Goal: Task Accomplishment & Management: Complete application form

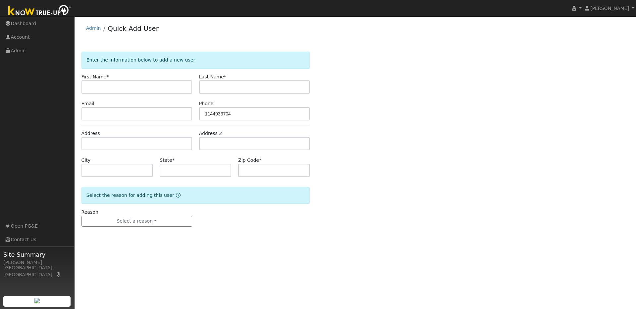
drag, startPoint x: 221, startPoint y: 114, endPoint x: 192, endPoint y: 115, distance: 28.5
click at [192, 115] on div "Email Phone [PHONE_NUMBER]" at bounding box center [195, 110] width 235 height 20
click at [105, 87] on input "text" at bounding box center [136, 86] width 111 height 13
paste input "[PERSON_NAME]"
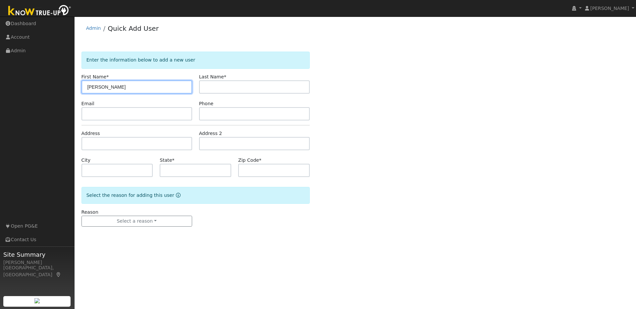
drag, startPoint x: 128, startPoint y: 86, endPoint x: 100, endPoint y: 87, distance: 27.8
click at [100, 87] on input "[PERSON_NAME]" at bounding box center [136, 86] width 111 height 13
type input "[PERSON_NAME]"
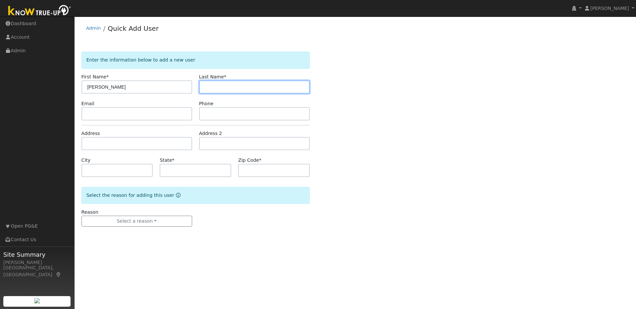
click at [215, 92] on input "text" at bounding box center [254, 86] width 111 height 13
paste input "[PERSON_NAME]"
drag, startPoint x: 218, startPoint y: 87, endPoint x: 187, endPoint y: 87, distance: 31.1
click at [187, 87] on div "First Name * [PERSON_NAME] Last Name * [PERSON_NAME]" at bounding box center [195, 84] width 235 height 20
type input "[PERSON_NAME]"
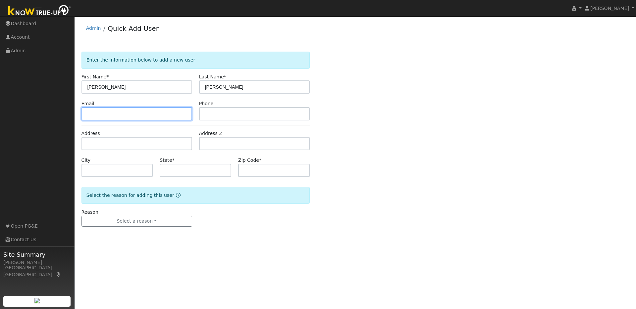
drag, startPoint x: 115, startPoint y: 112, endPoint x: 122, endPoint y: 113, distance: 6.3
click at [115, 112] on input "text" at bounding box center [136, 113] width 111 height 13
paste input "[EMAIL_ADDRESS][DOMAIN_NAME]"
type input "[EMAIL_ADDRESS][DOMAIN_NAME]"
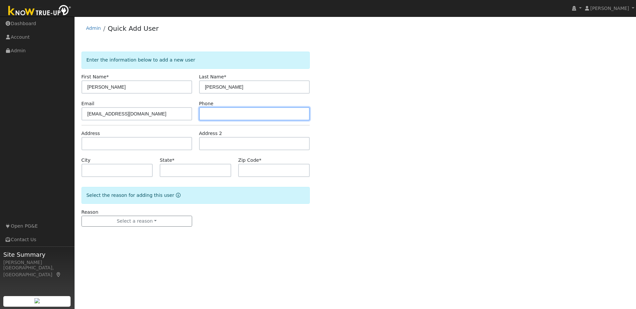
click at [233, 114] on input "text" at bounding box center [254, 113] width 111 height 13
paste input "9257838233"
type input "9257838233"
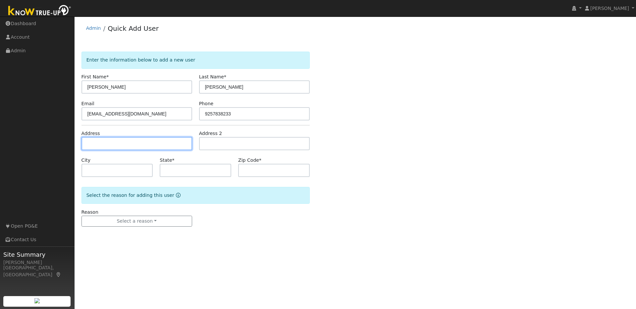
click at [109, 146] on input "text" at bounding box center [136, 143] width 111 height 13
paste input "[STREET_ADDRESS] [GEOGRAPHIC_DATA], [GEOGRAPHIC_DATA]"
type input "[STREET_ADDRESS]"
type input "Discovery Bay"
type input "CA"
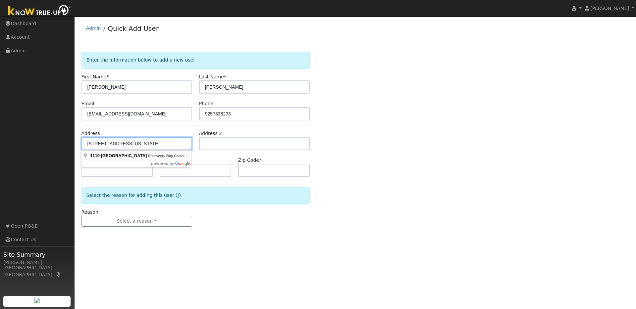
type input "94505"
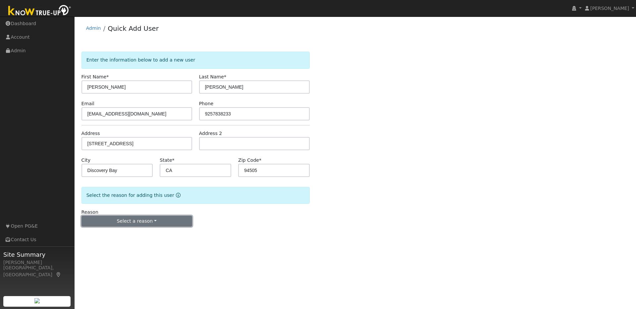
click at [153, 222] on button "Select a reason" at bounding box center [136, 221] width 111 height 11
click at [108, 235] on link "New lead" at bounding box center [118, 234] width 73 height 9
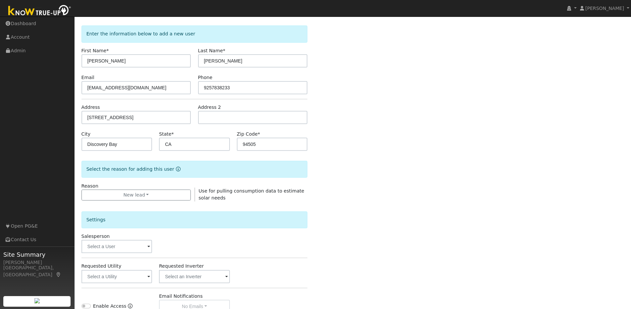
scroll to position [89, 0]
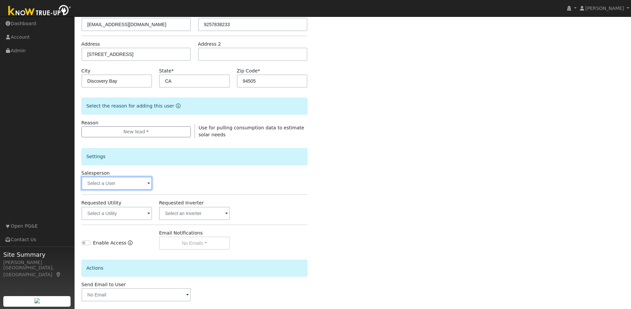
click at [145, 184] on input "text" at bounding box center [116, 183] width 71 height 13
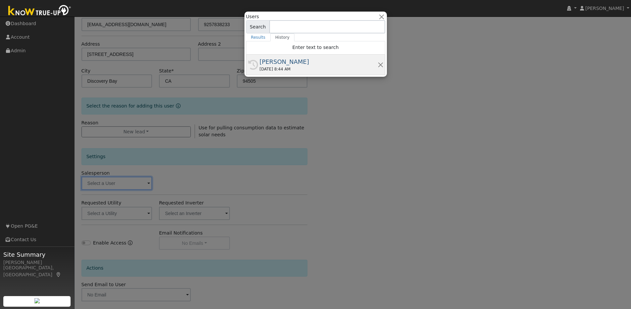
click at [306, 67] on div "[DATE] 8:44 AM" at bounding box center [319, 69] width 118 height 6
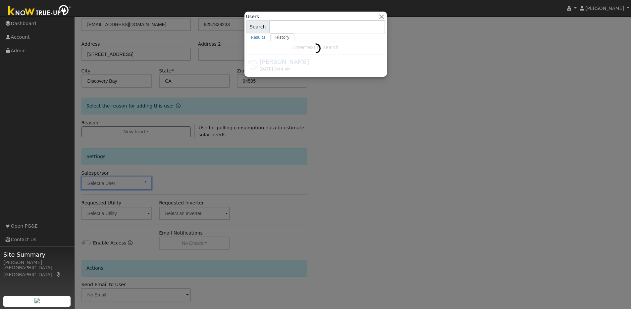
type input "[PERSON_NAME]"
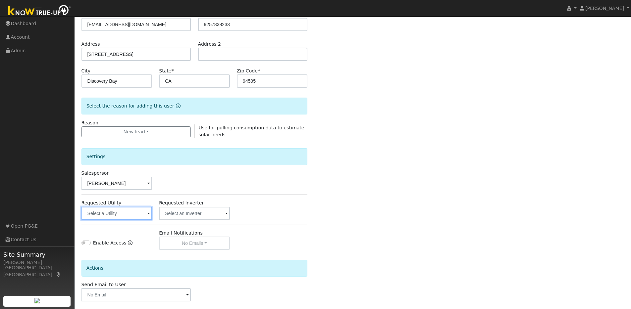
click at [145, 216] on input "text" at bounding box center [116, 213] width 71 height 13
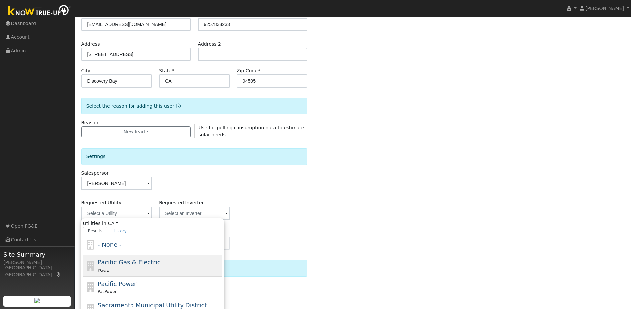
click at [129, 263] on span "Pacific Gas & Electric" at bounding box center [129, 262] width 63 height 7
type input "Pacific Gas & Electric"
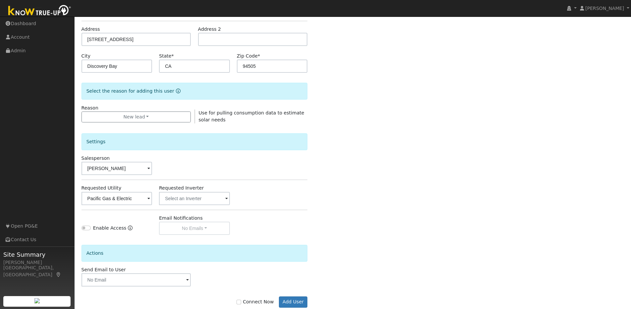
scroll to position [120, 0]
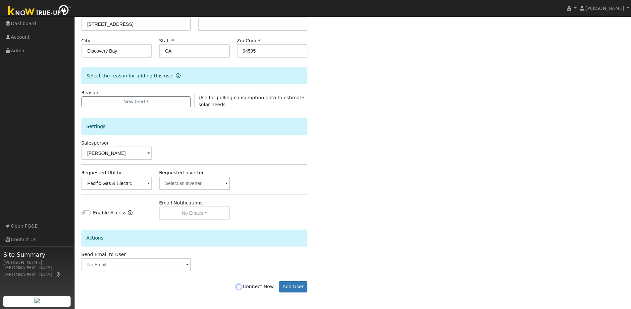
click at [241, 286] on input "Connect Now" at bounding box center [238, 287] width 5 height 5
checkbox input "true"
click at [291, 285] on button "Add User" at bounding box center [293, 286] width 29 height 11
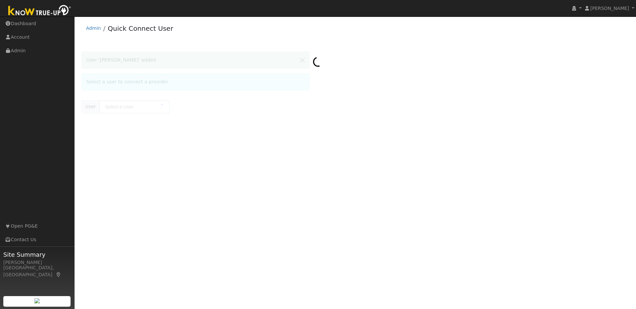
type input "[PERSON_NAME]"
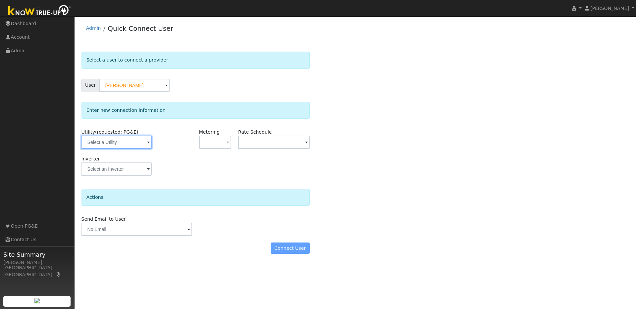
click at [135, 144] on input "text" at bounding box center [116, 142] width 70 height 13
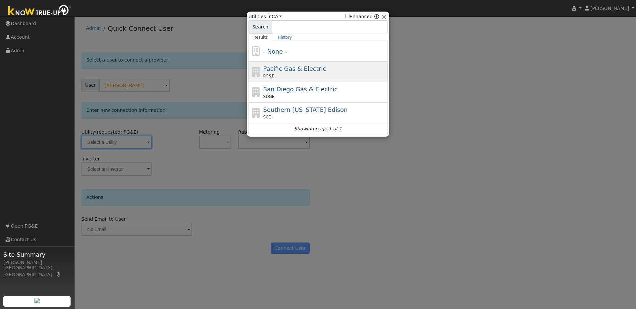
click at [310, 70] on span "Pacific Gas & Electric" at bounding box center [294, 68] width 63 height 7
type input "PG&E"
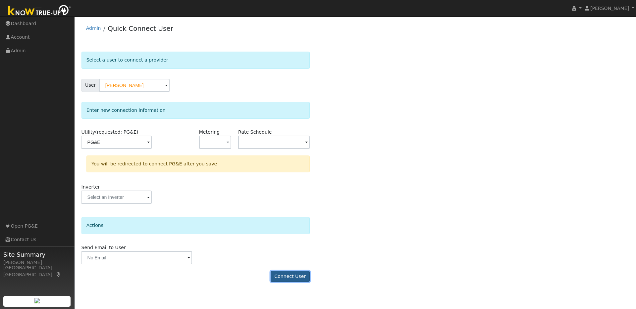
click at [294, 277] on button "Connect User" at bounding box center [290, 276] width 39 height 11
